Goal: Connect with others: Share content

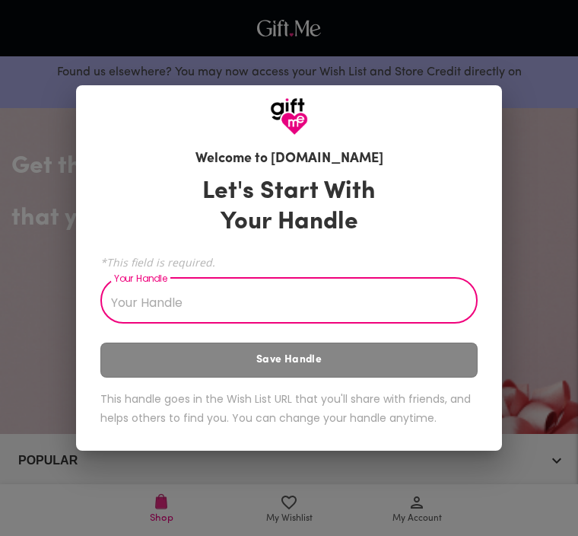
click at [364, 294] on input "Your Handle" at bounding box center [280, 302] width 361 height 43
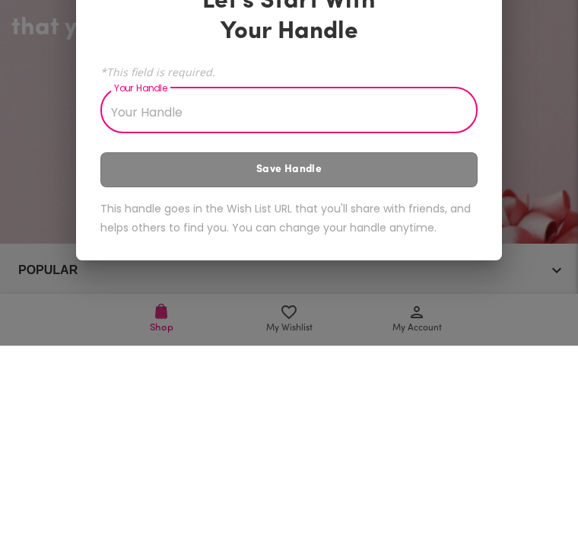
click at [317, 176] on h3 "Let's Start With Your Handle" at bounding box center [288, 206] width 211 height 61
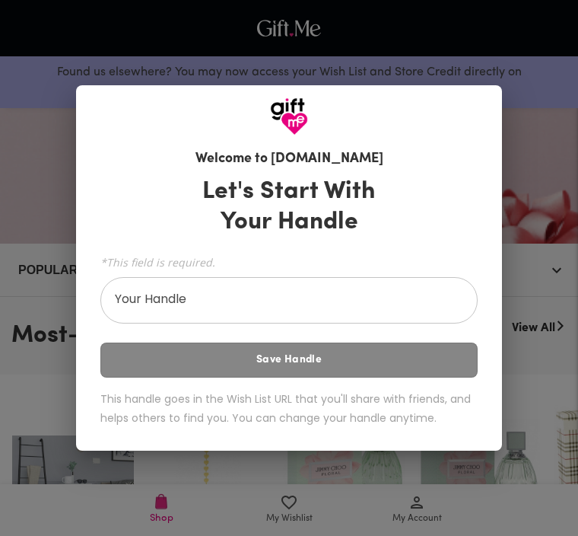
click at [180, 110] on div at bounding box center [289, 110] width 426 height 50
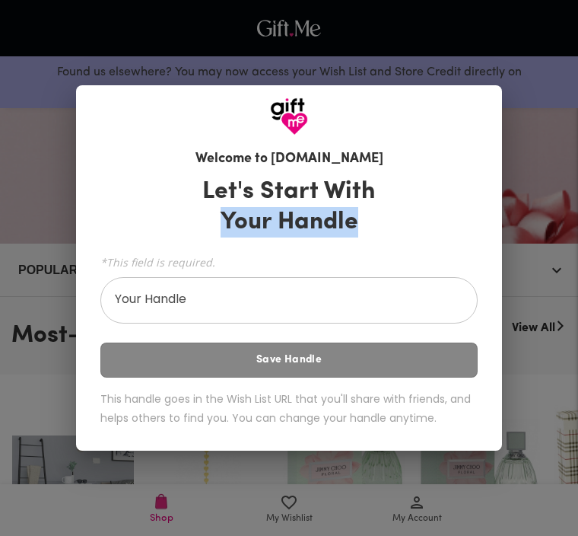
copy h3 "Your Handle"
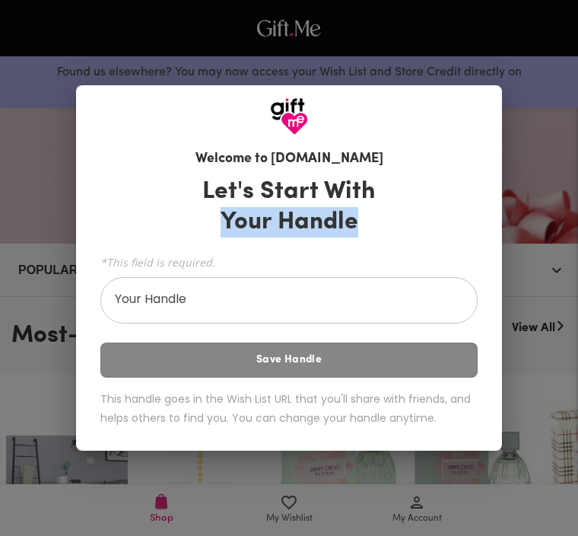
click at [410, 297] on input "Your Handle" at bounding box center [280, 302] width 361 height 43
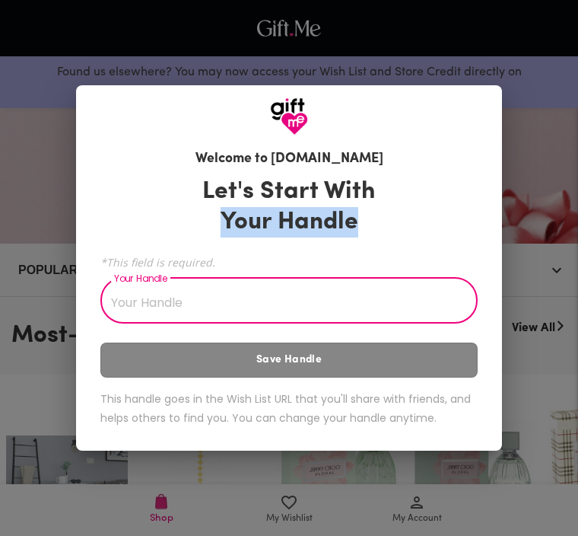
scroll to position [189, 0]
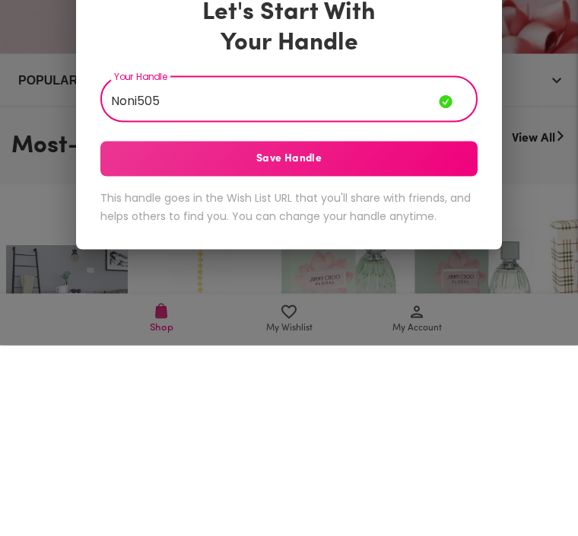
type input "Noni505"
click at [446, 341] on span "Save Handle" at bounding box center [288, 349] width 377 height 17
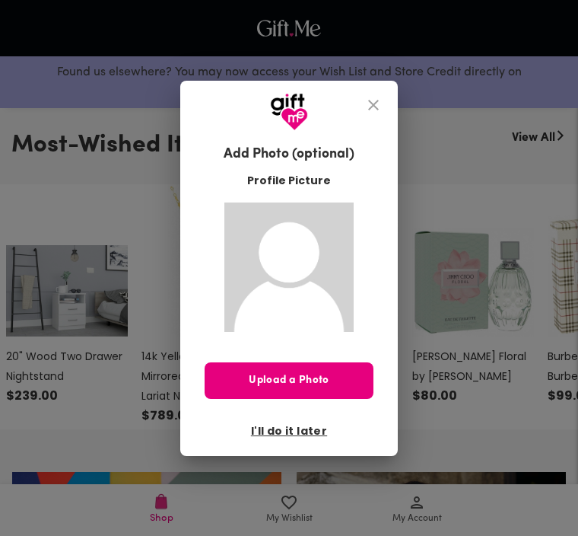
click at [234, 374] on span "Upload a Photo" at bounding box center [289, 380] width 169 height 17
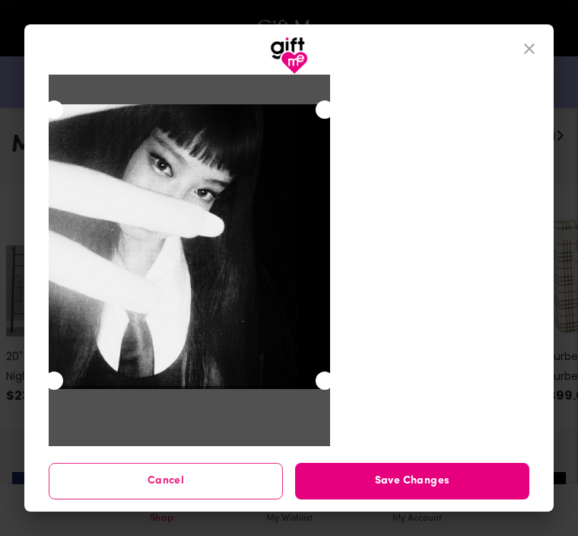
scroll to position [30, 0]
click at [466, 475] on span "Save Changes" at bounding box center [412, 480] width 234 height 17
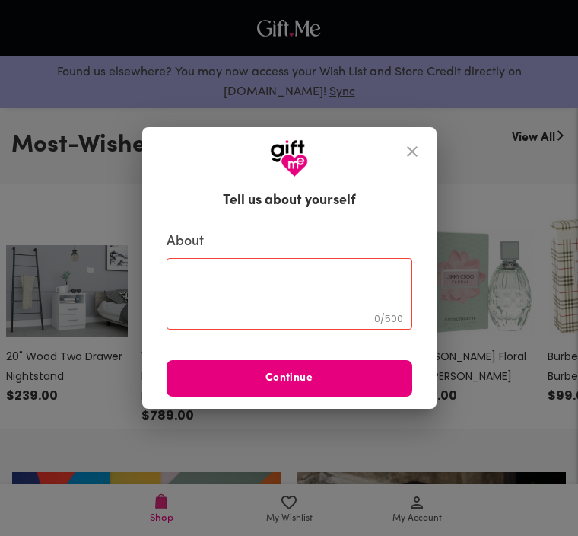
click at [241, 275] on textarea at bounding box center [289, 293] width 224 height 43
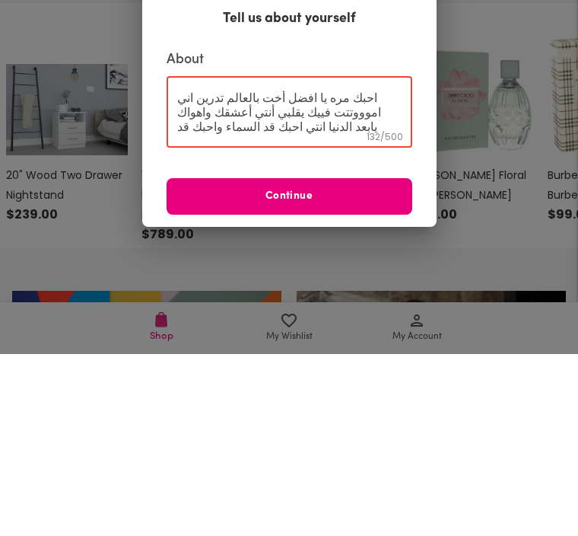
scroll to position [14, 0]
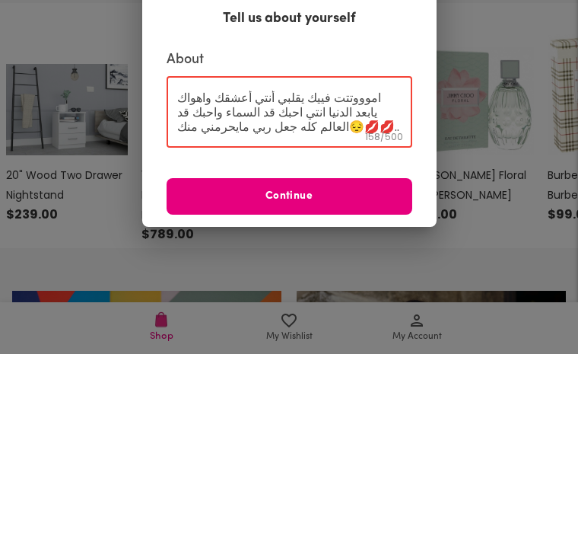
type textarea "احبك مره يا افضل أخت بالعالم تدرين اني اموووتتت فييك يقلبي أنتي أعشقك واهواك يا…"
click at [383, 370] on span "Continue" at bounding box center [290, 378] width 246 height 17
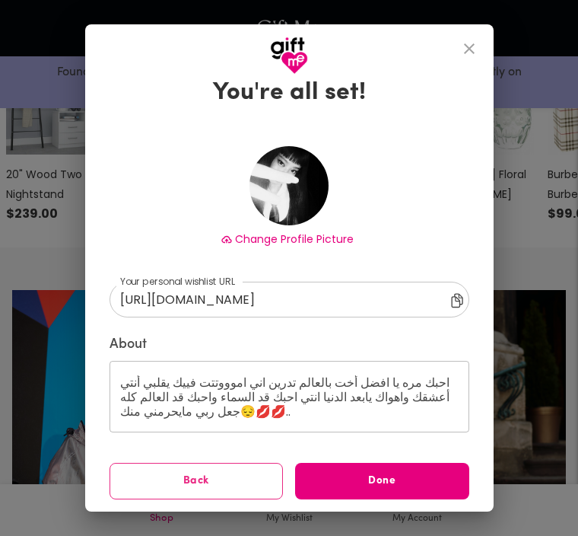
scroll to position [38, 0]
click at [412, 474] on span "Done" at bounding box center [382, 480] width 174 height 17
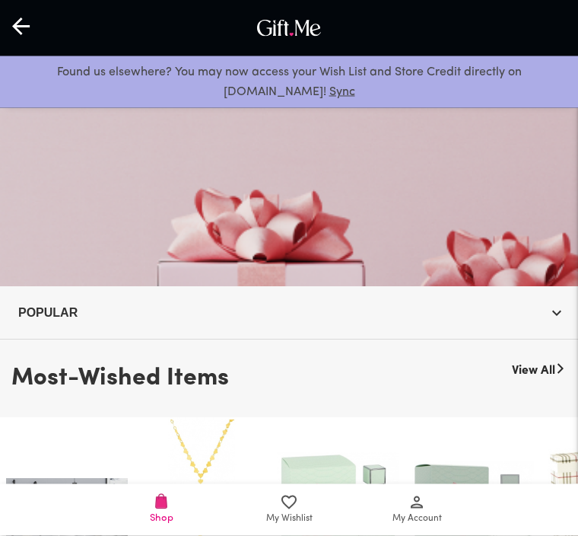
click at [407, 507] on span "My Account" at bounding box center [417, 509] width 110 height 33
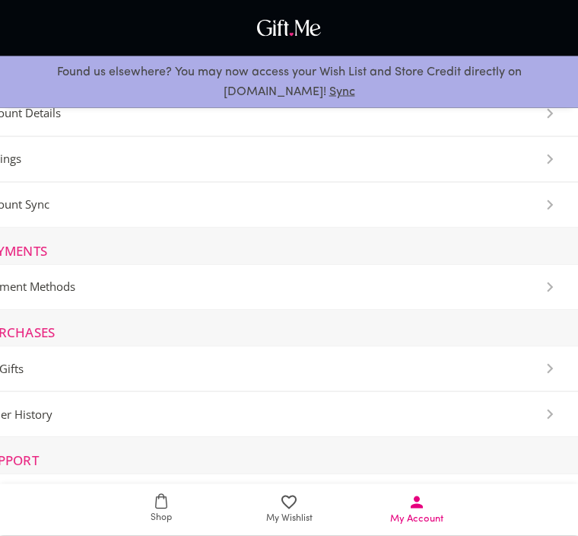
scroll to position [148, 0]
click at [291, 502] on icon at bounding box center [289, 502] width 18 height 18
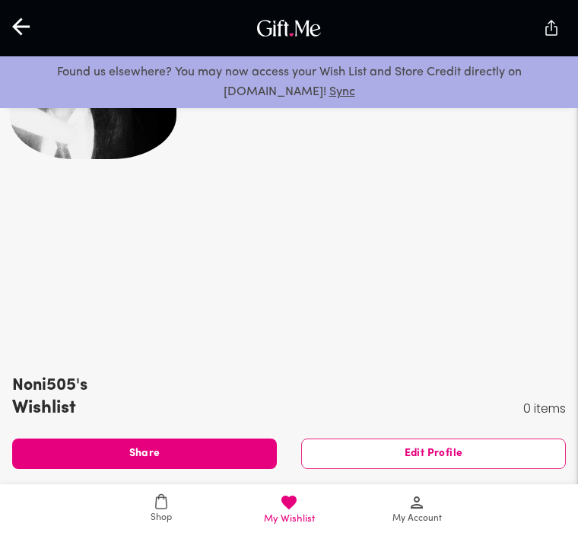
click at [32, 304] on div at bounding box center [289, 196] width 578 height 323
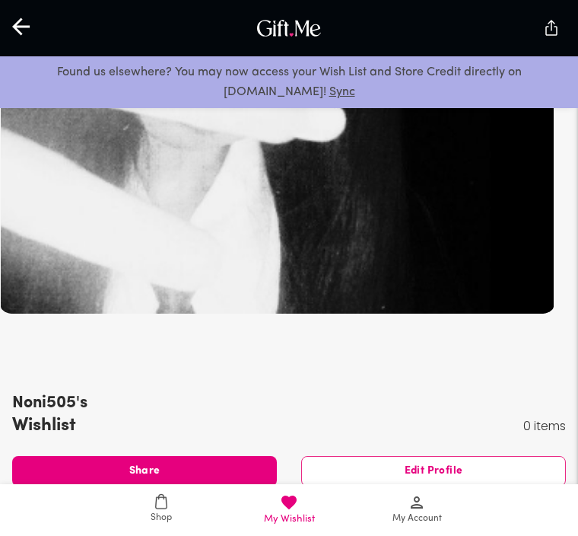
click at [69, 459] on button "Share" at bounding box center [144, 471] width 265 height 30
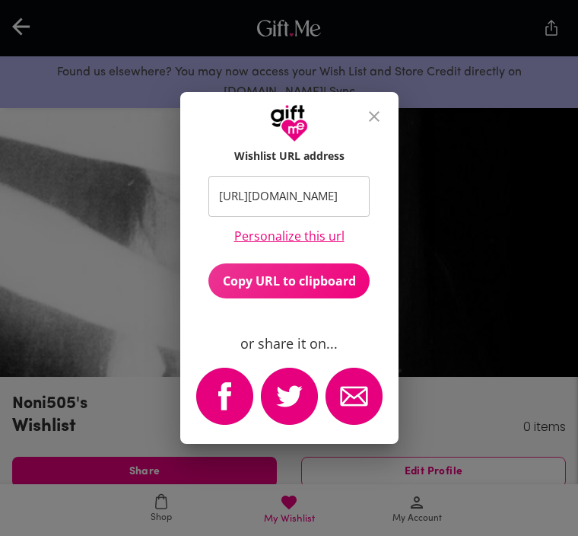
click at [333, 289] on span "Copy URL to clipboard" at bounding box center [288, 280] width 161 height 17
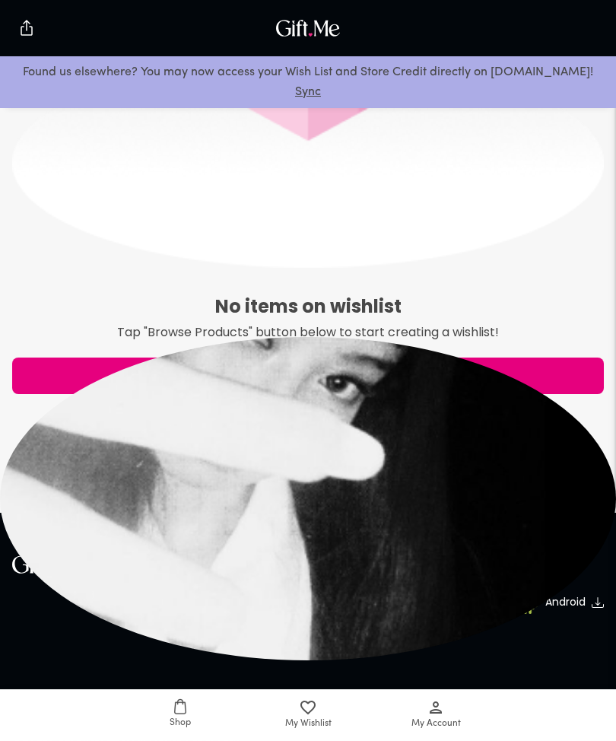
scroll to position [641, 0]
click at [460, 535] on div "© 2025 RealGifts, LLC. All rights reserved. Terms & Privacy" at bounding box center [308, 746] width 616 height 91
click at [99, 288] on div "No items on wishlist Tap "Browse Products" button below to start creating a wis…" at bounding box center [308, 169] width 592 height 535
click at [484, 507] on div at bounding box center [308, 498] width 616 height 323
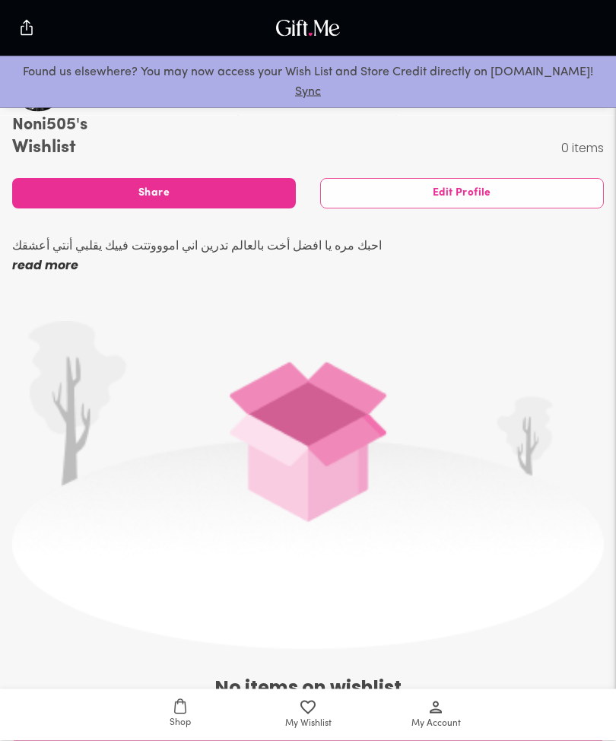
click at [36, 273] on p "read more" at bounding box center [197, 266] width 370 height 20
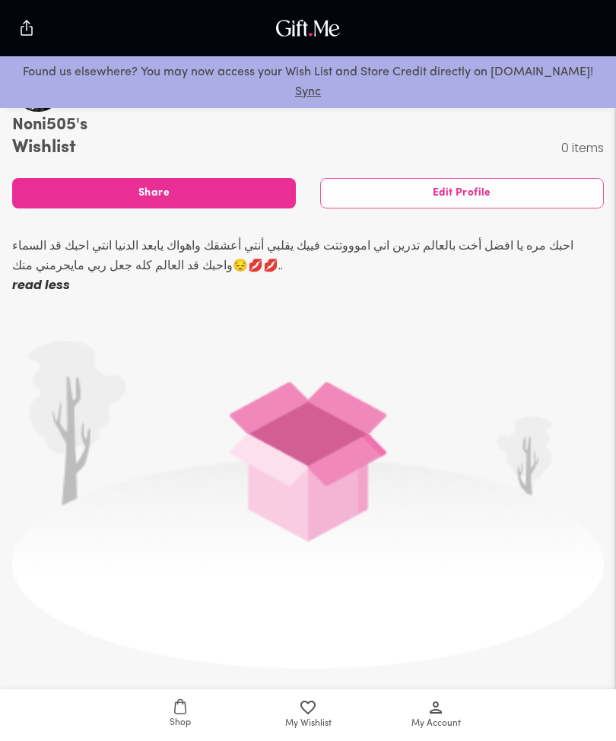
click at [55, 195] on span "Share" at bounding box center [154, 193] width 284 height 17
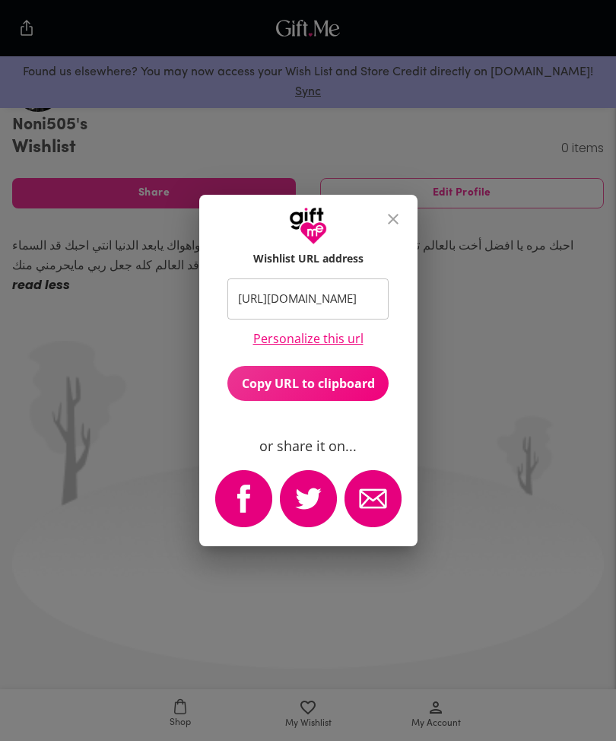
click at [257, 392] on span "Copy URL to clipboard" at bounding box center [307, 383] width 161 height 17
click at [272, 396] on button "Copy URL to clipboard" at bounding box center [307, 383] width 161 height 35
